Goal: Task Accomplishment & Management: Complete application form

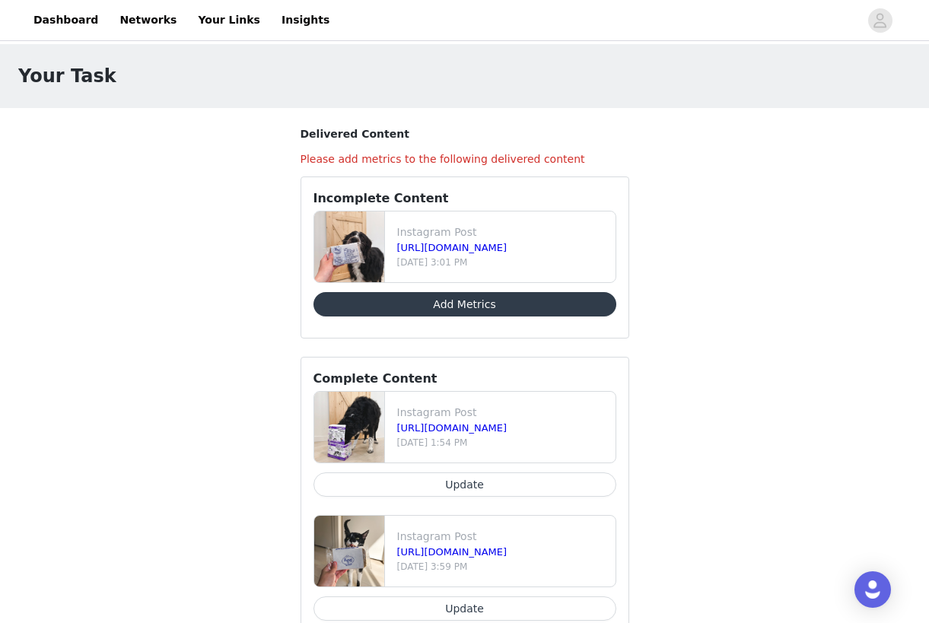
click at [490, 309] on button "Add Metrics" at bounding box center [464, 304] width 303 height 24
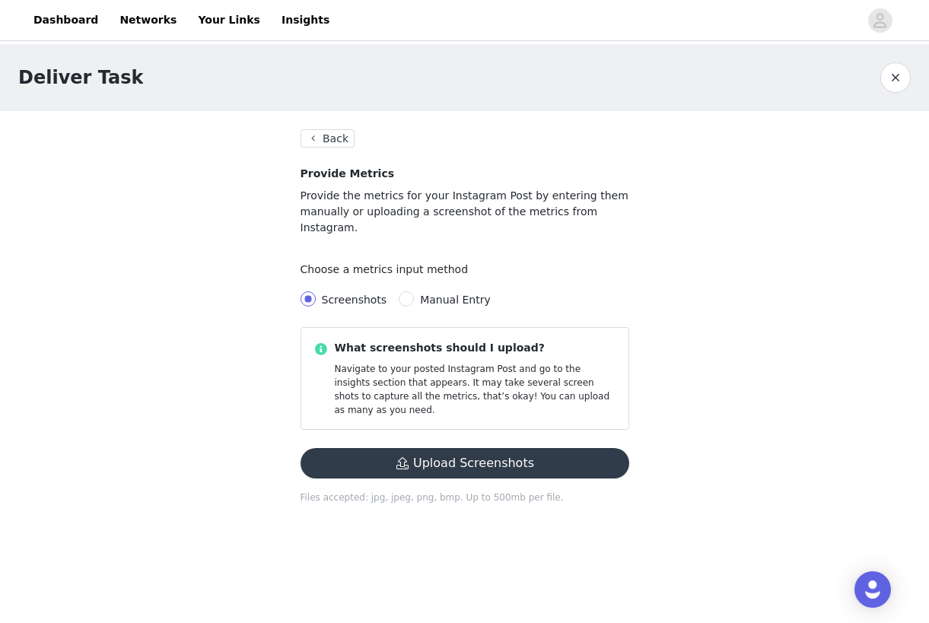
click at [420, 291] on label "Manual Entry" at bounding box center [448, 299] width 98 height 17
click at [414, 291] on input "Manual Entry" at bounding box center [406, 298] width 15 height 15
radio input "true"
radio input "false"
radio input "true"
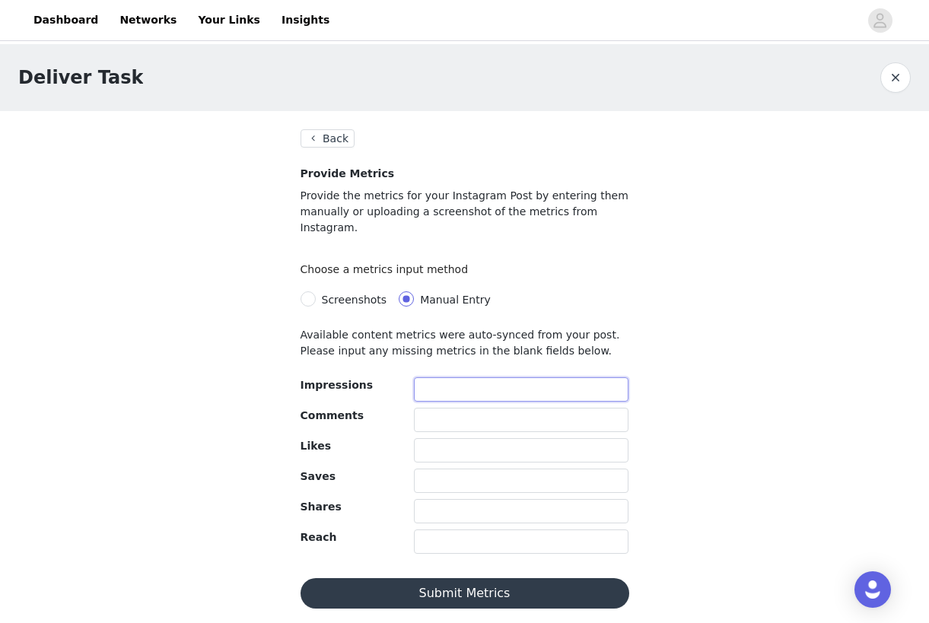
click at [450, 377] on input "text" at bounding box center [521, 389] width 215 height 24
type input "406"
click at [447, 438] on input "text" at bounding box center [521, 450] width 215 height 24
type input "12"
click at [479, 582] on button "Submit Metrics" at bounding box center [465, 593] width 329 height 30
